Goal: Task Accomplishment & Management: Use online tool/utility

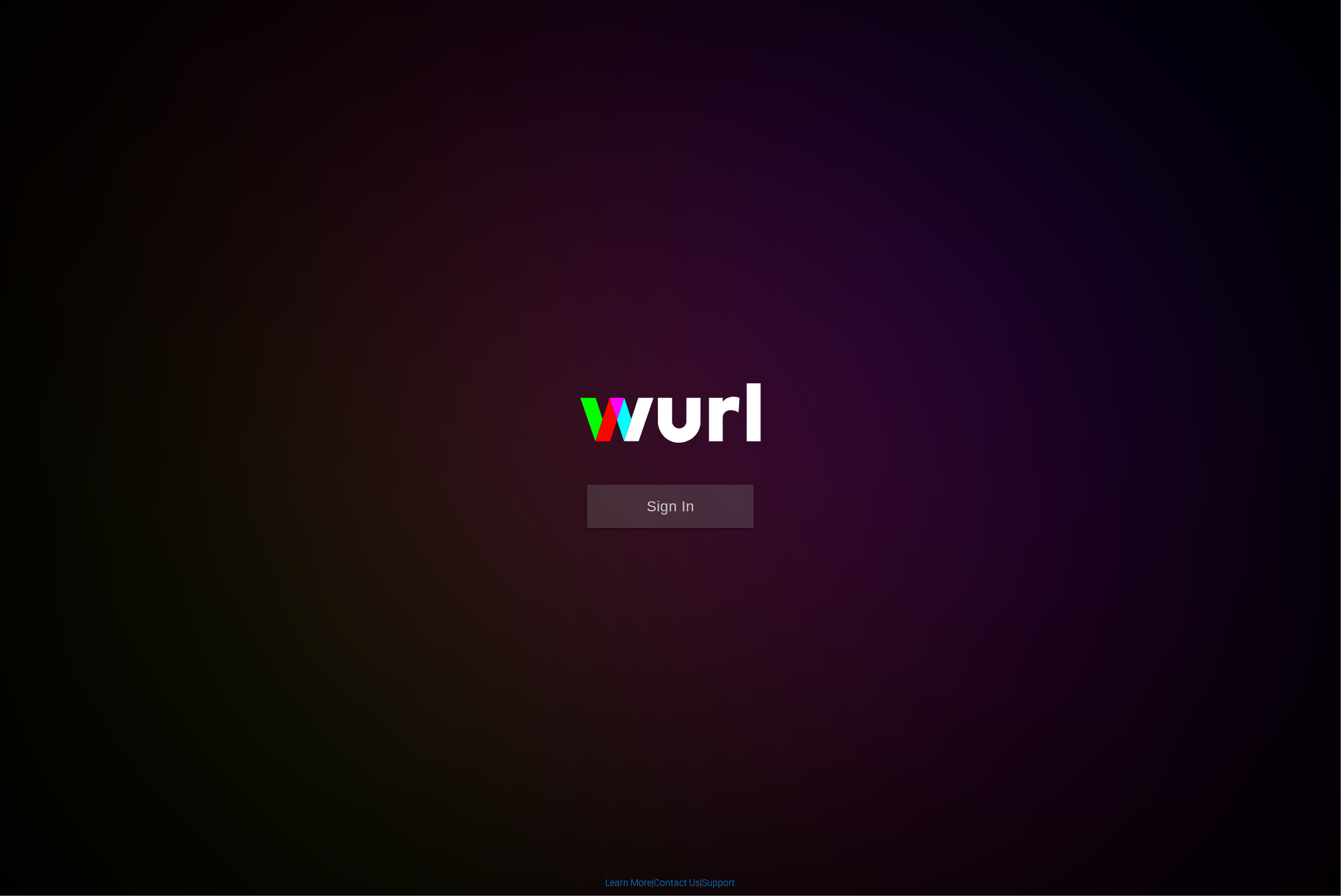
click at [661, 477] on img at bounding box center [670, 419] width 267 height 130
click at [664, 511] on button "Sign In" at bounding box center [670, 506] width 167 height 43
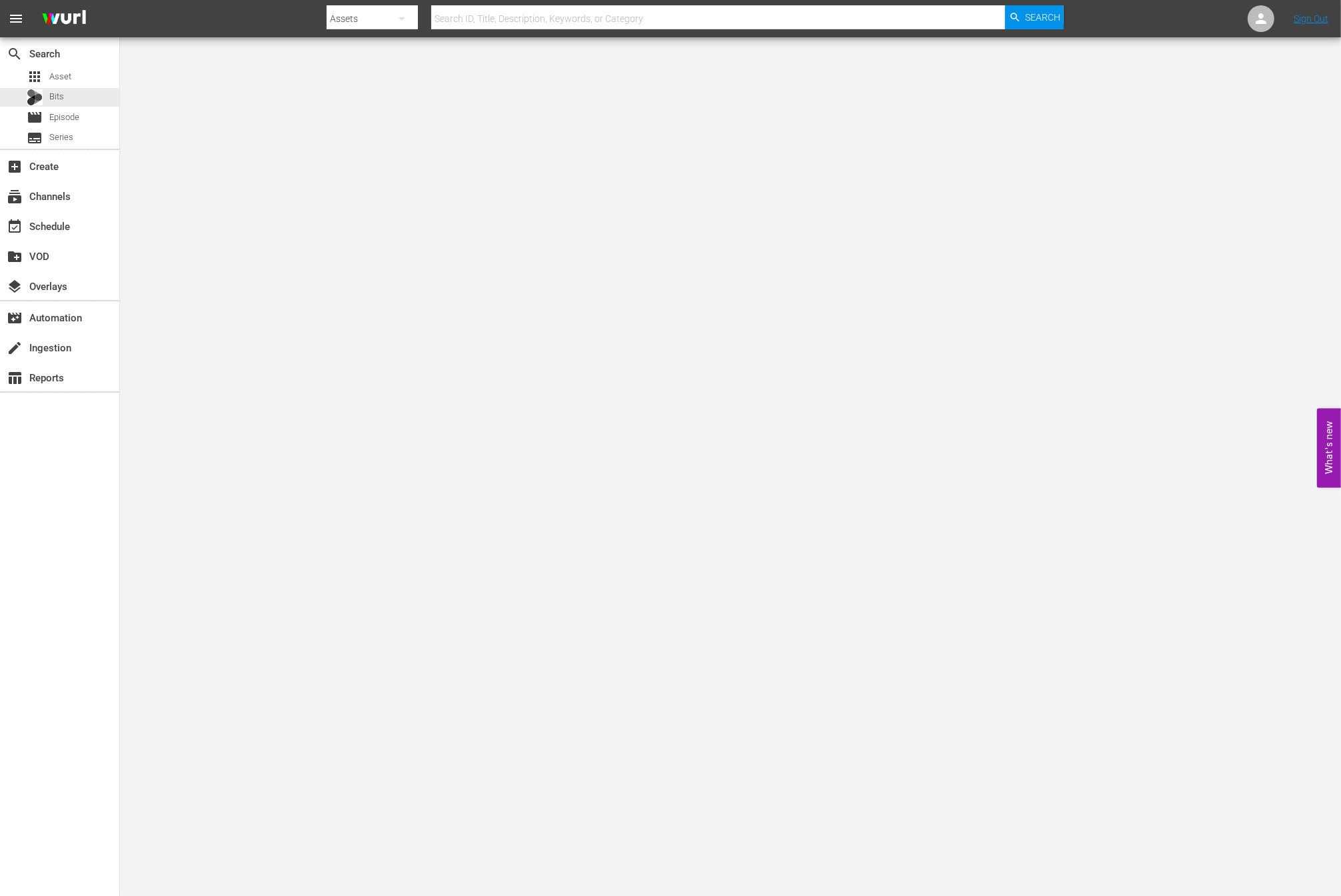
click at [71, 86] on div "apps Asset Bits movie Episode subtitles Series" at bounding box center [60, 107] width 119 height 80
click at [69, 82] on span "Asset" at bounding box center [61, 77] width 22 height 13
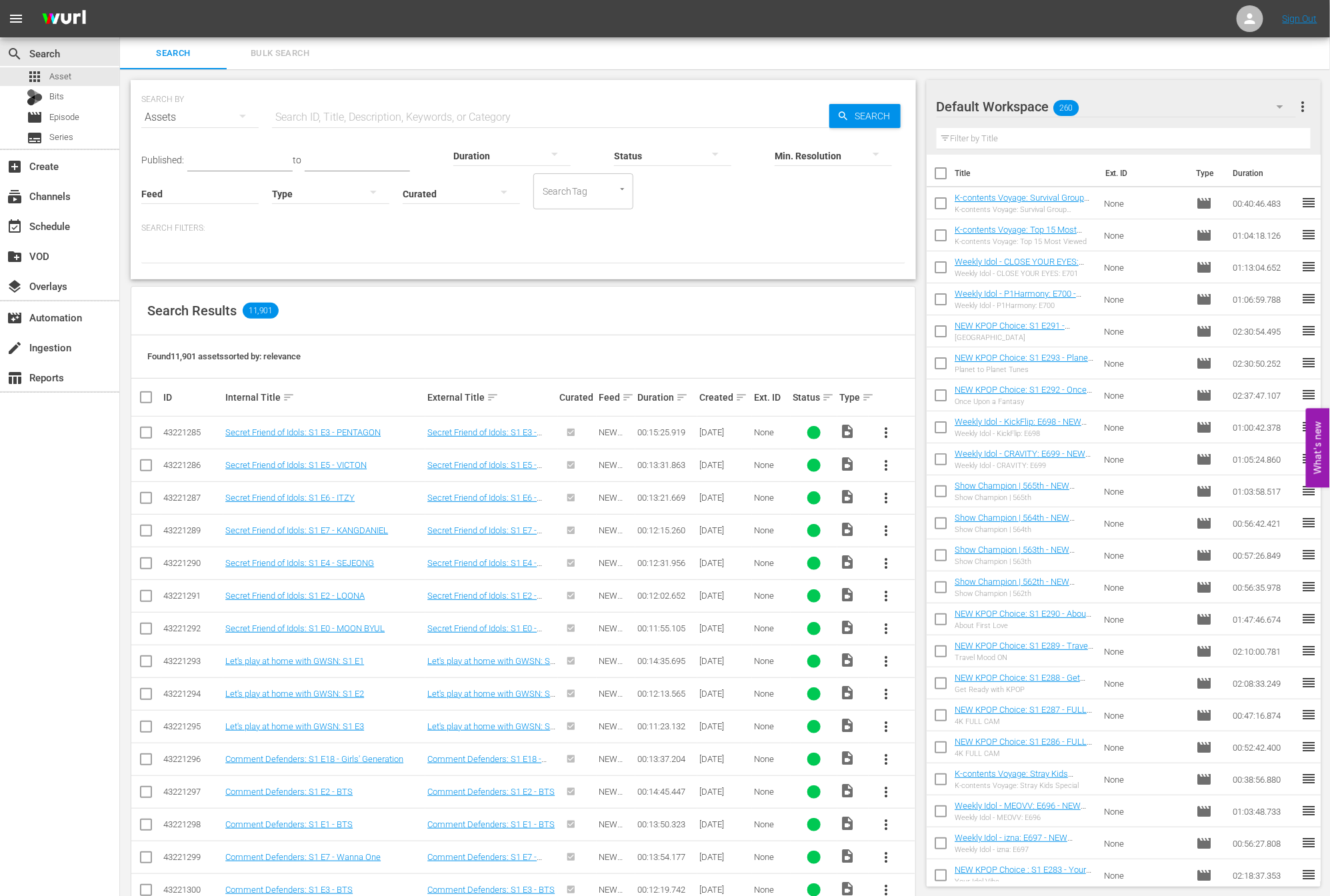
click at [817, 390] on div "Status sort" at bounding box center [814, 397] width 43 height 16
click at [819, 391] on div "Status sort" at bounding box center [814, 397] width 43 height 16
click at [835, 399] on div "Status sort" at bounding box center [814, 397] width 43 height 16
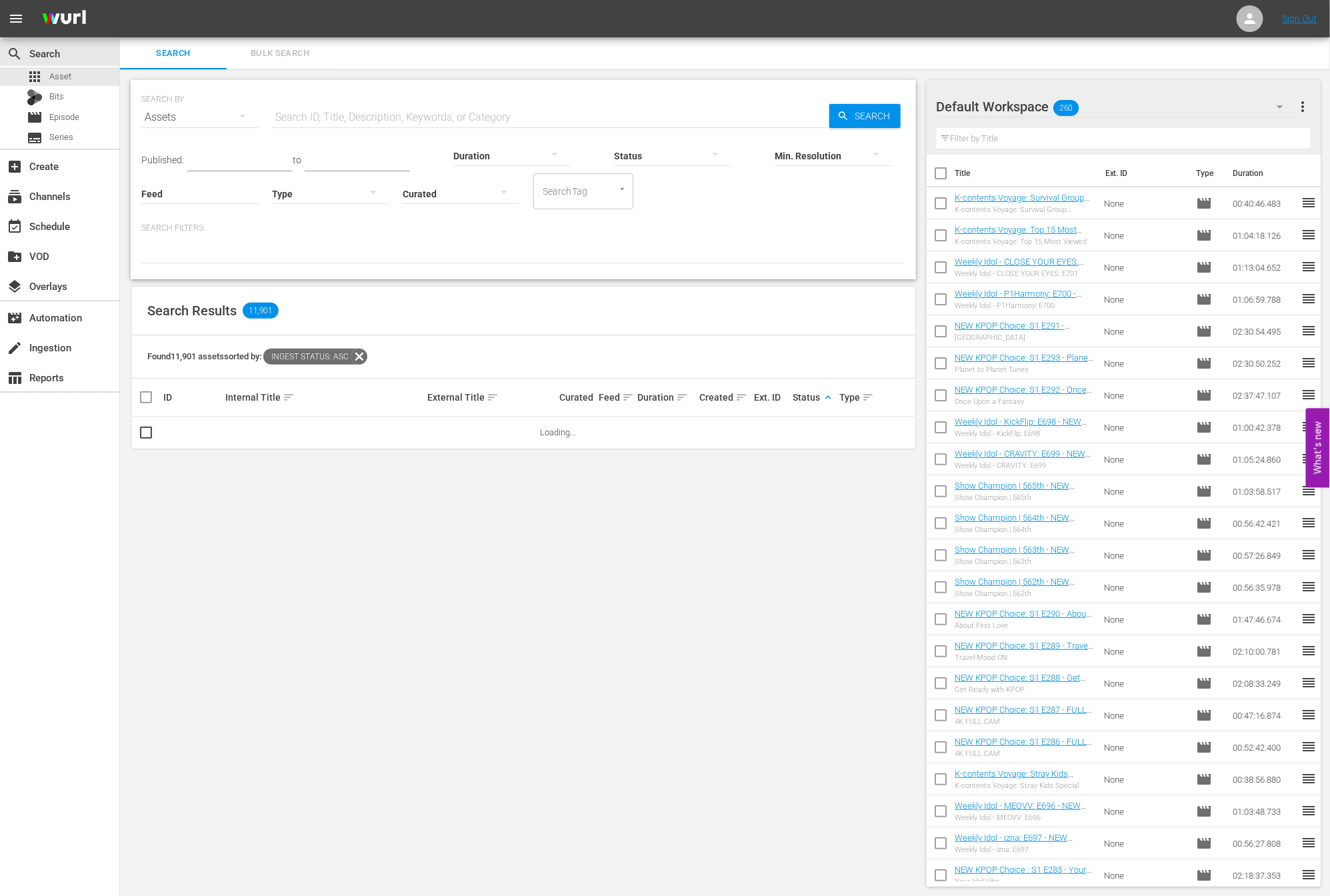
click at [825, 398] on span "keyboard_arrow_up" at bounding box center [828, 397] width 12 height 12
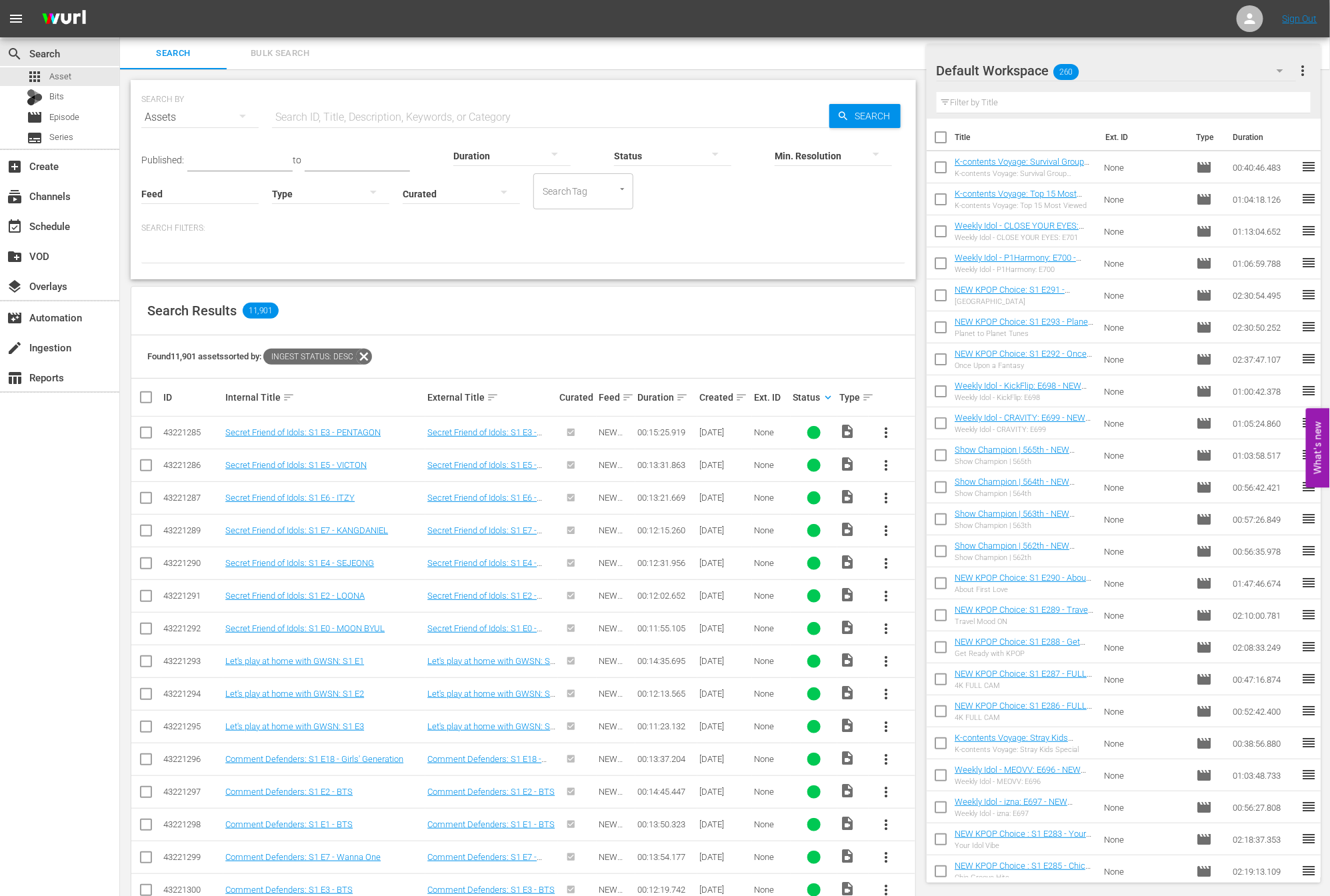
scroll to position [223, 0]
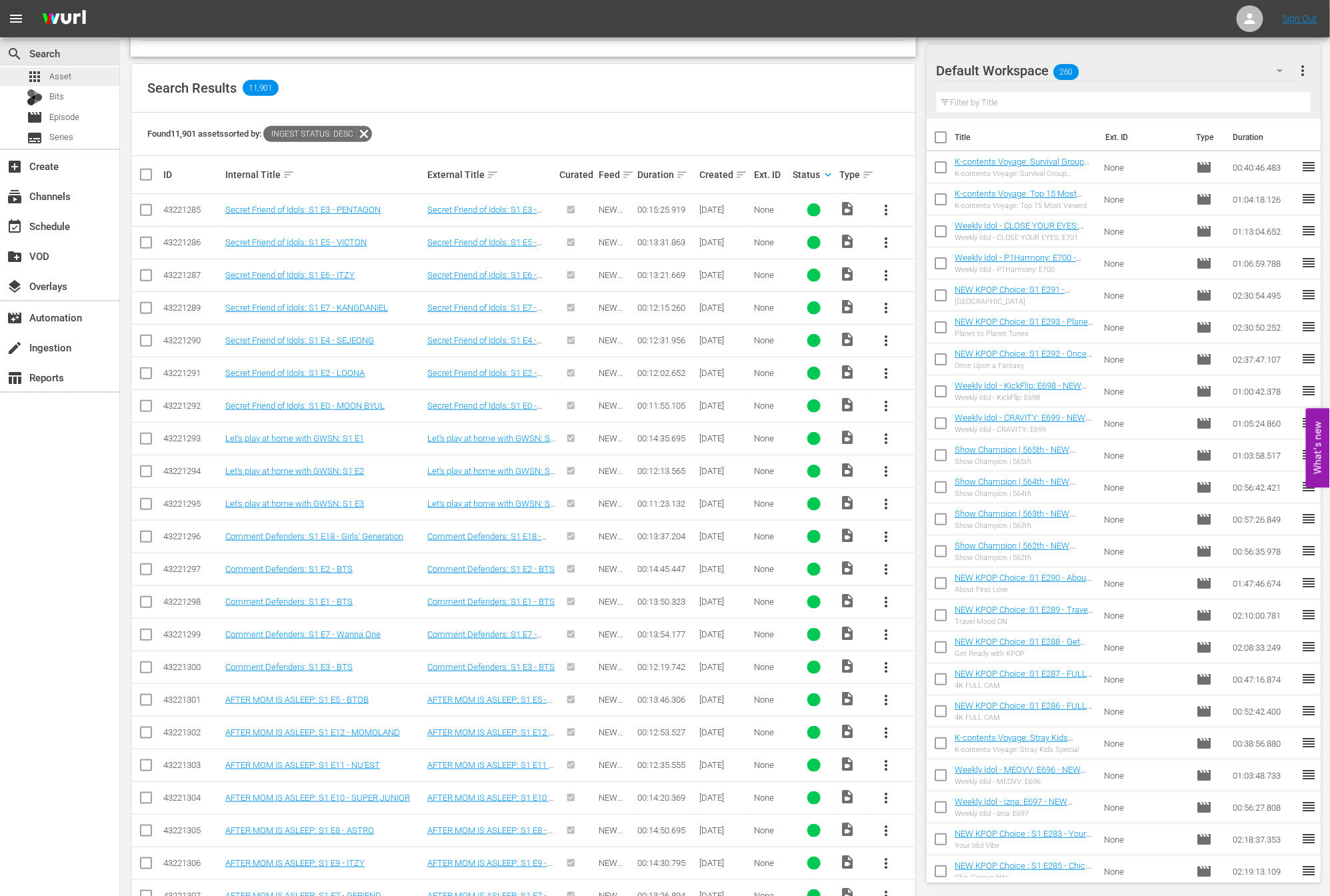
click at [67, 78] on span "Asset" at bounding box center [61, 77] width 22 height 13
click at [81, 109] on div "movie Episode" at bounding box center [60, 117] width 120 height 19
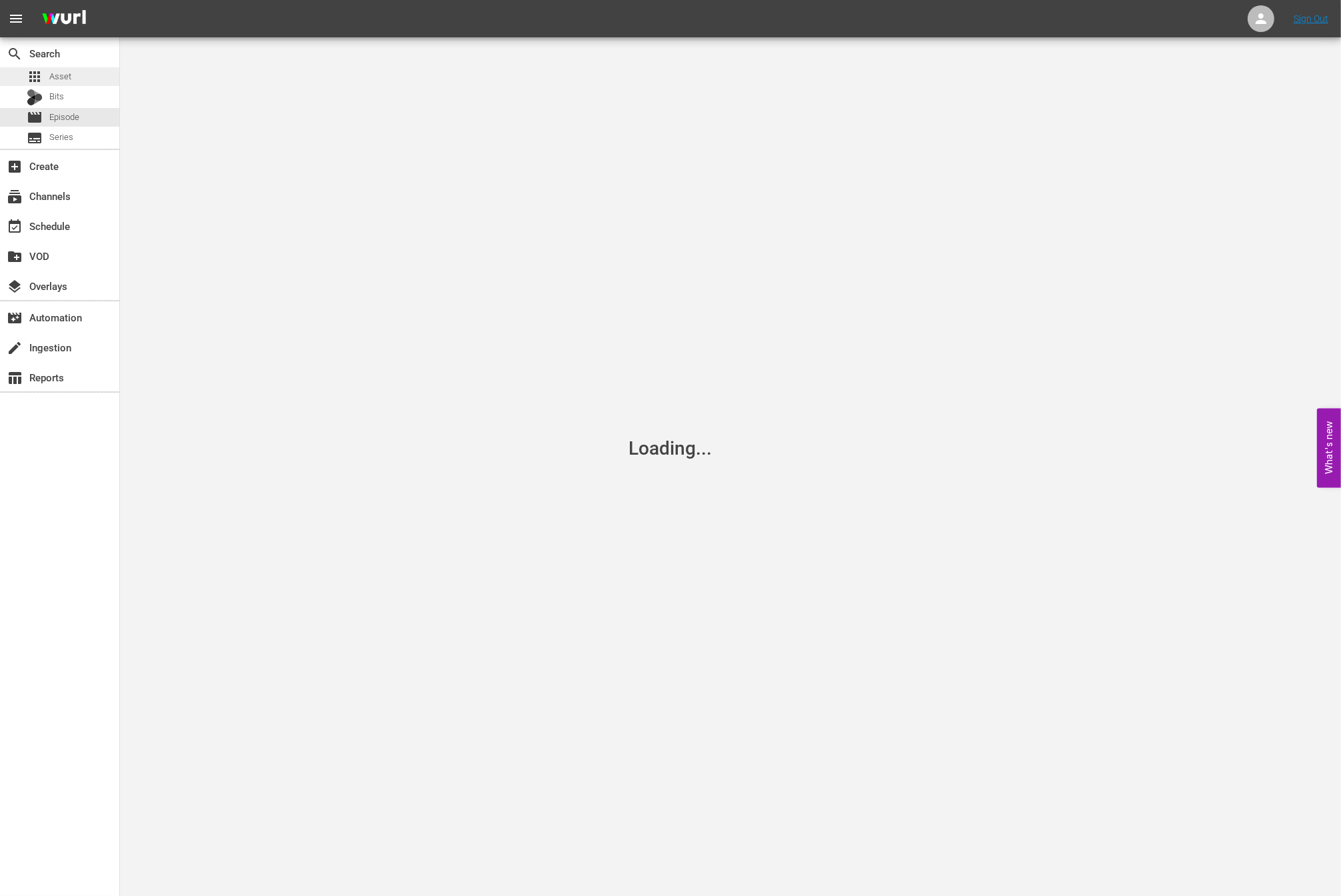
click at [82, 82] on div "apps Asset" at bounding box center [60, 77] width 119 height 19
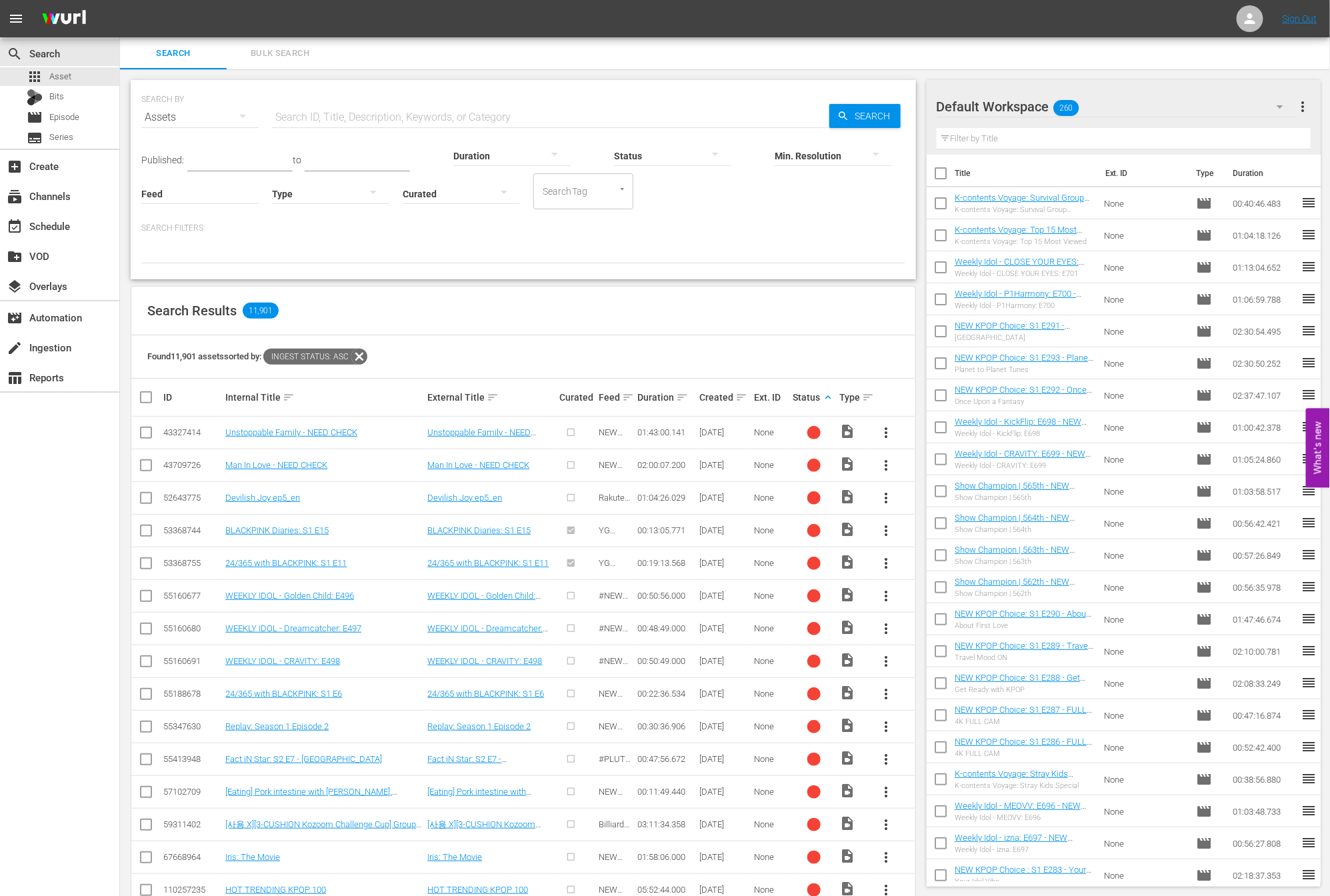
click at [737, 390] on div "Created sort" at bounding box center [725, 397] width 51 height 16
click at [736, 404] on div "Created keyboard_arrow_down" at bounding box center [725, 397] width 51 height 16
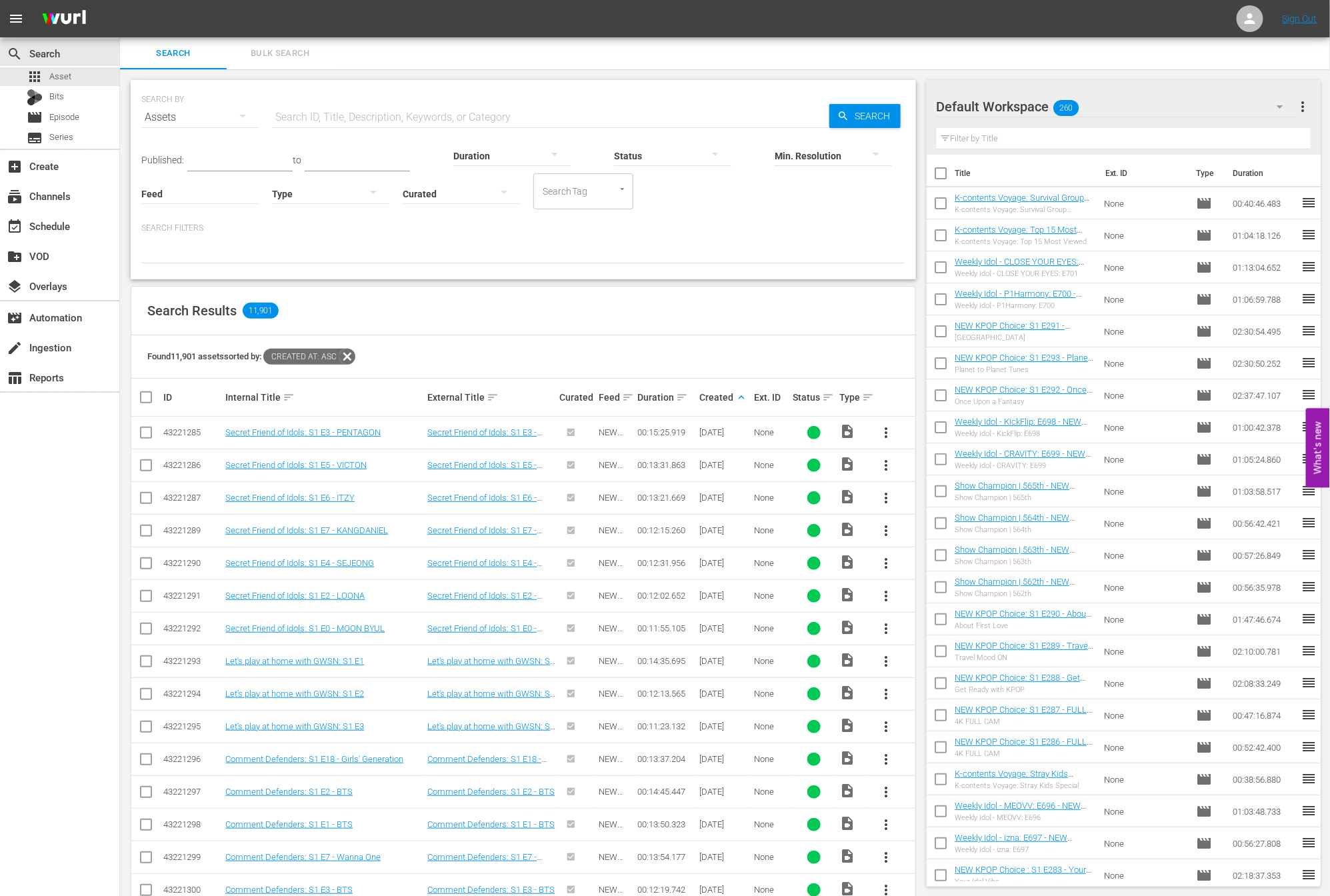
click at [450, 120] on input "text" at bounding box center [551, 117] width 557 height 32
type input "ㅜ"
type input "new kpop choice"
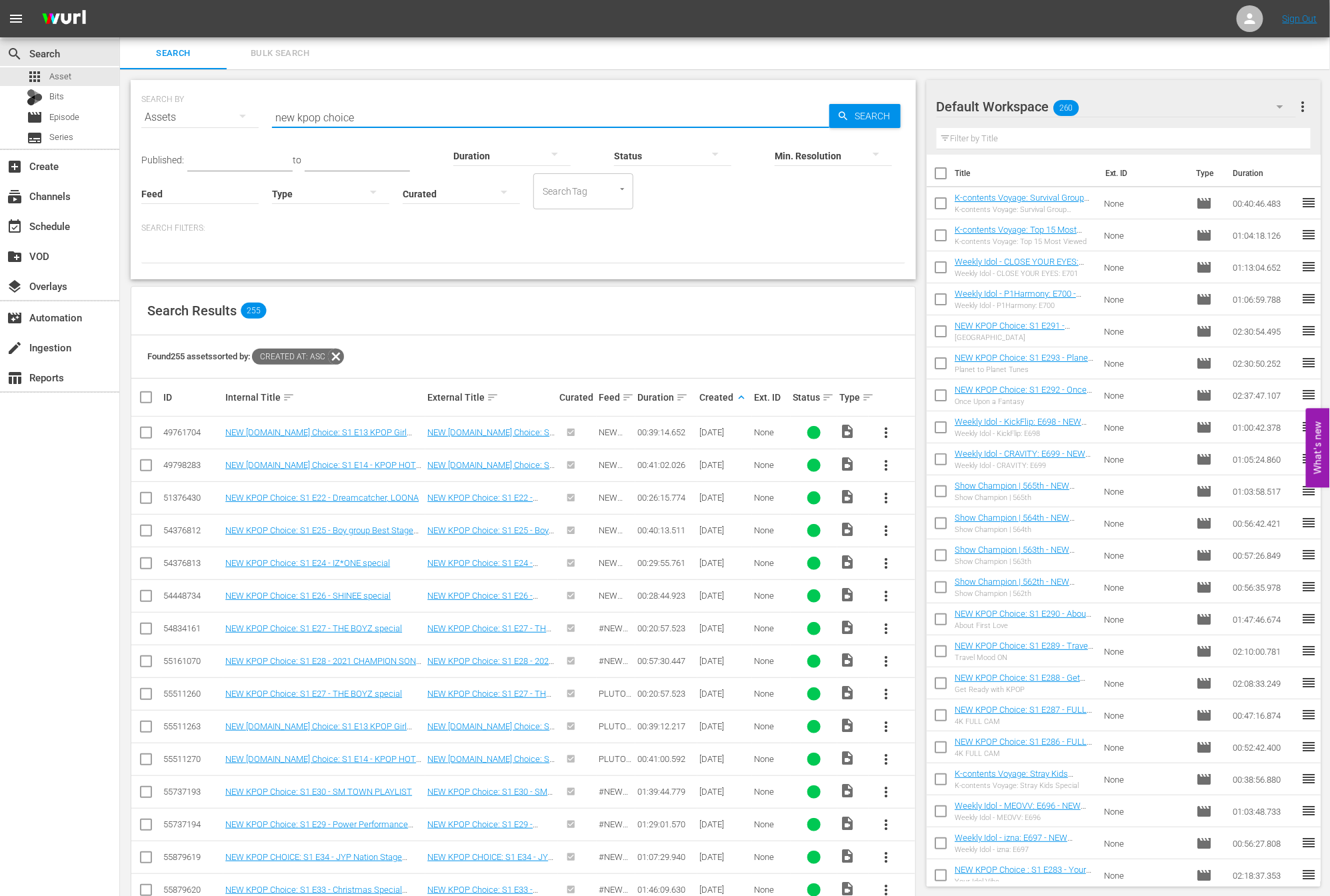
click at [753, 399] on th "Ext. ID" at bounding box center [771, 397] width 39 height 37
click at [732, 395] on div "Created keyboard_arrow_up" at bounding box center [725, 397] width 51 height 16
